Goal: Navigation & Orientation: Find specific page/section

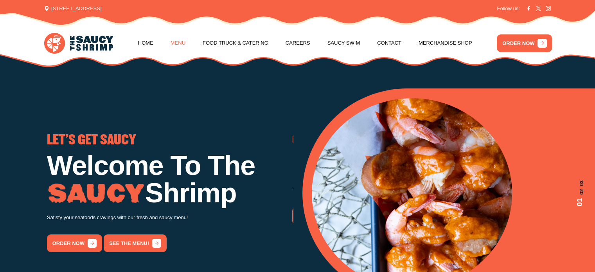
click at [183, 42] on link "Menu" at bounding box center [177, 43] width 15 height 30
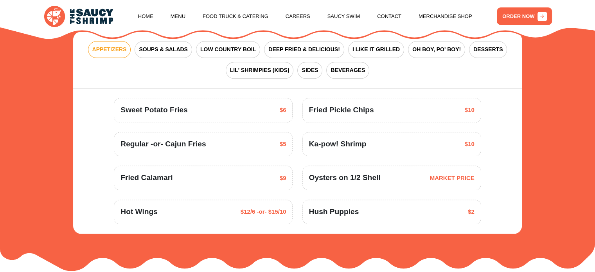
scroll to position [996, 0]
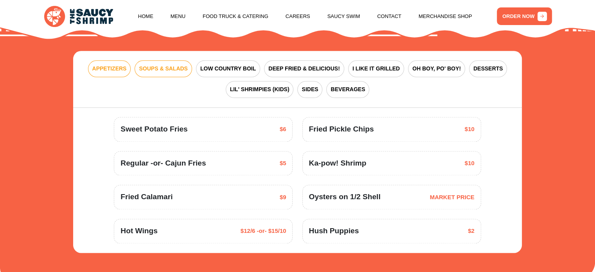
click at [192, 73] on button "SOUPS & SALADS" at bounding box center [162, 68] width 57 height 17
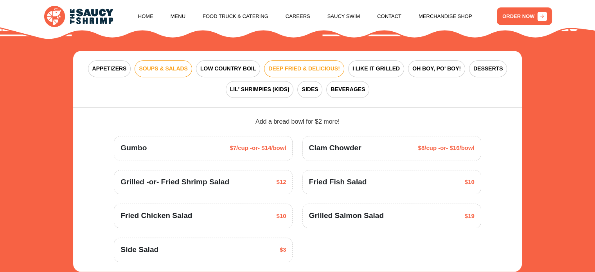
scroll to position [1035, 0]
